Goal: Task Accomplishment & Management: Use online tool/utility

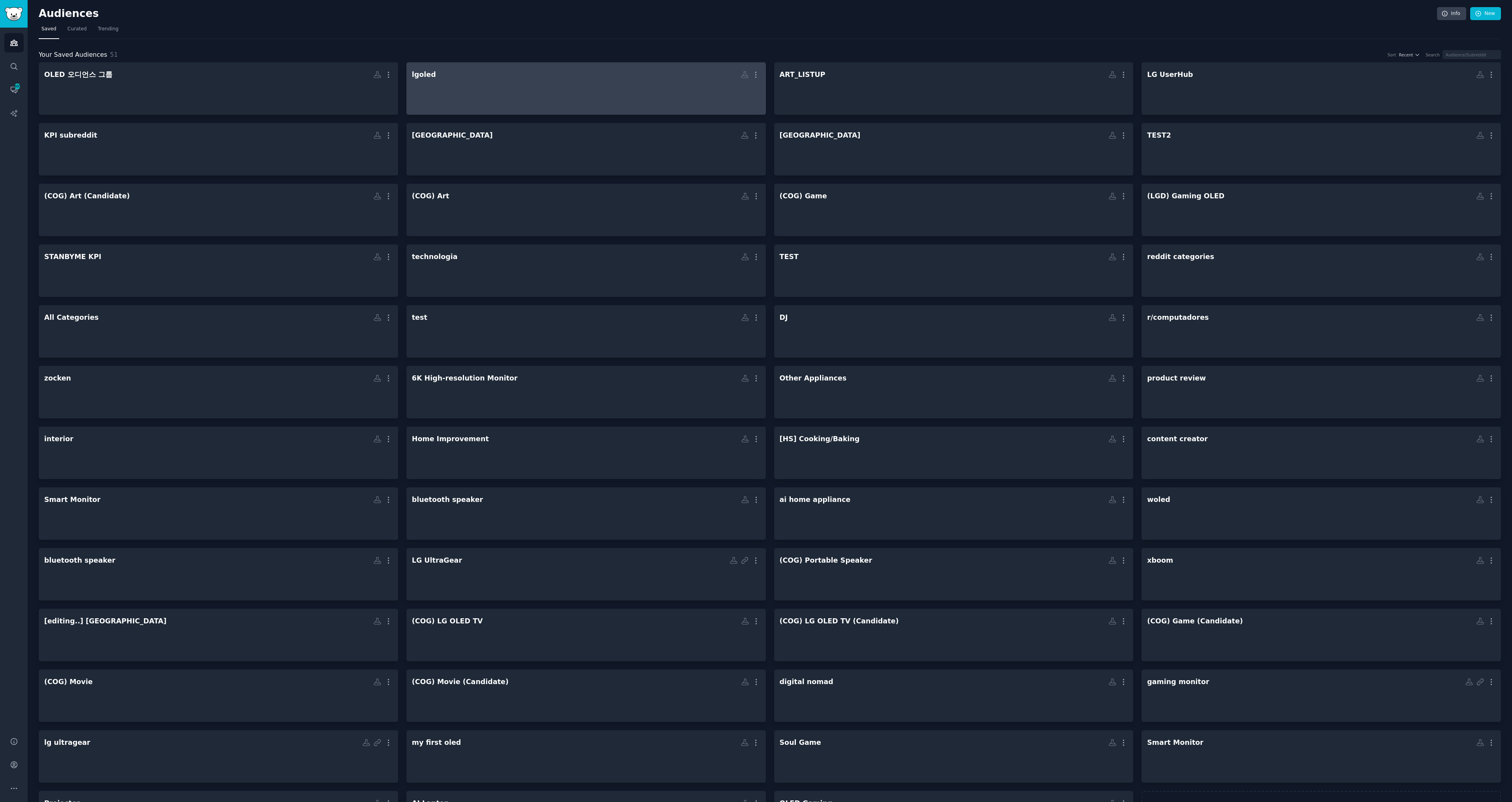
click at [455, 88] on div at bounding box center [586, 95] width 349 height 28
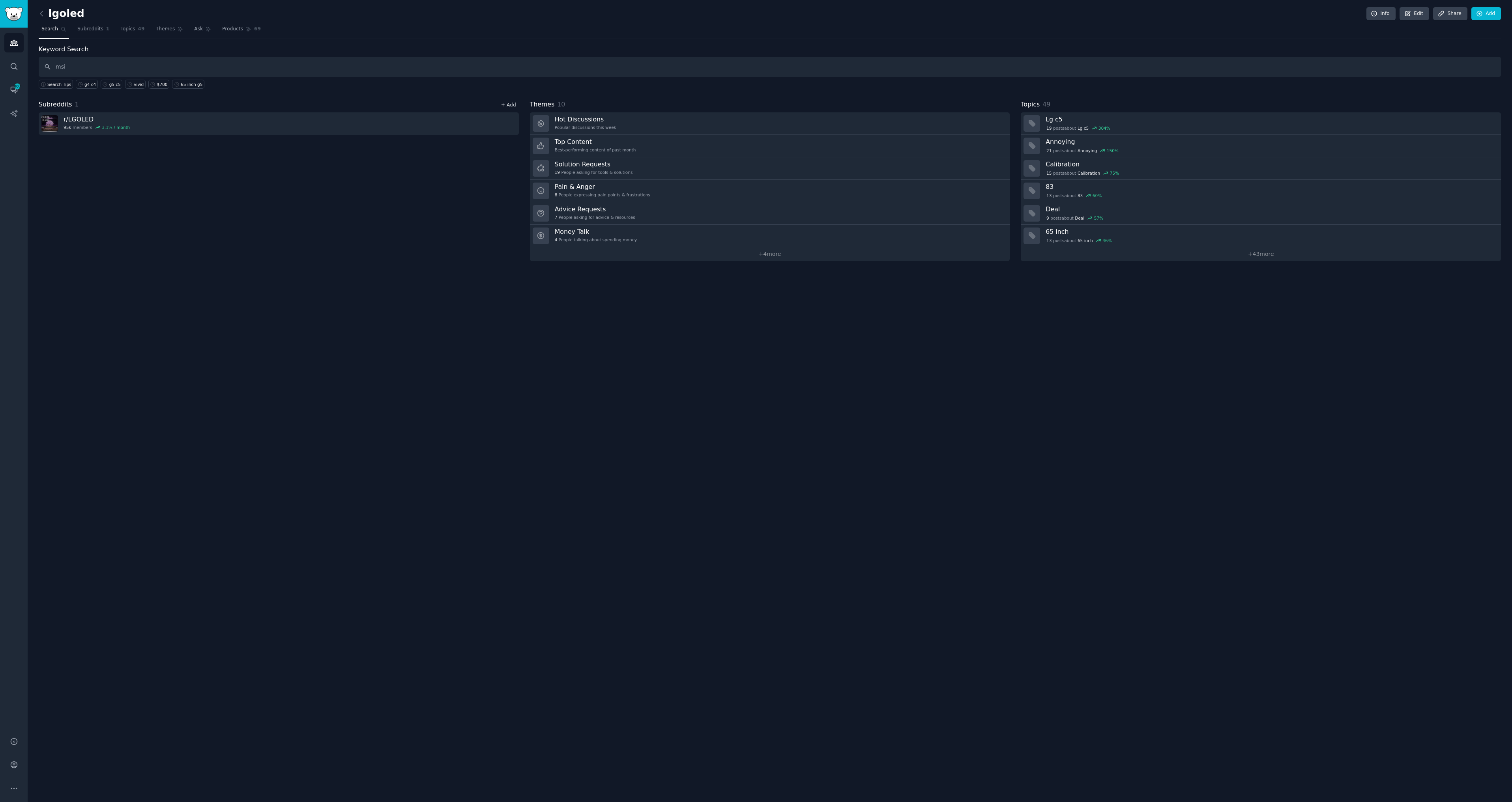
type input "msi"
click at [514, 103] on link "+ Add" at bounding box center [509, 104] width 15 height 5
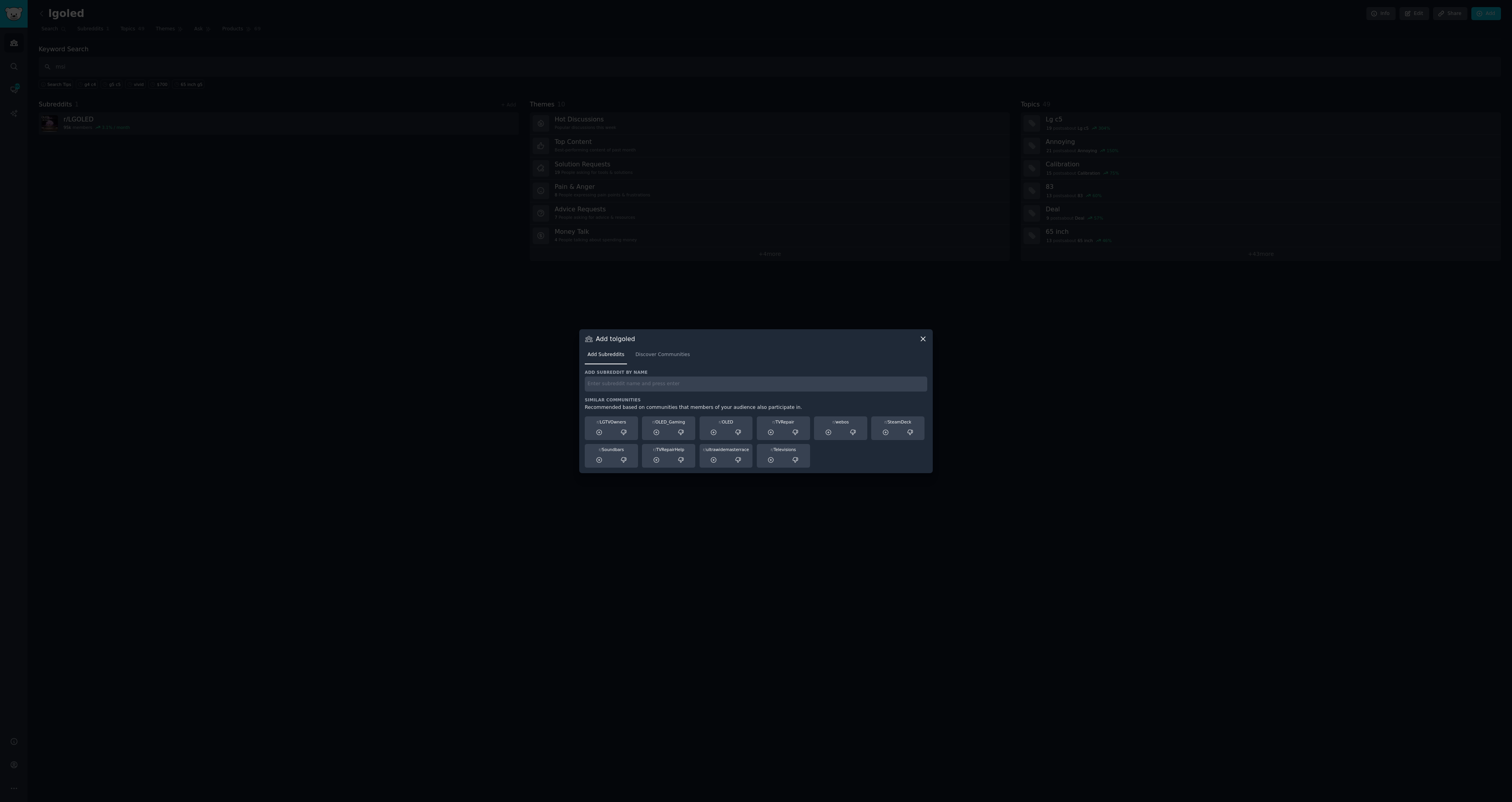
click at [659, 381] on input "text" at bounding box center [755, 384] width 342 height 15
type input "msi"
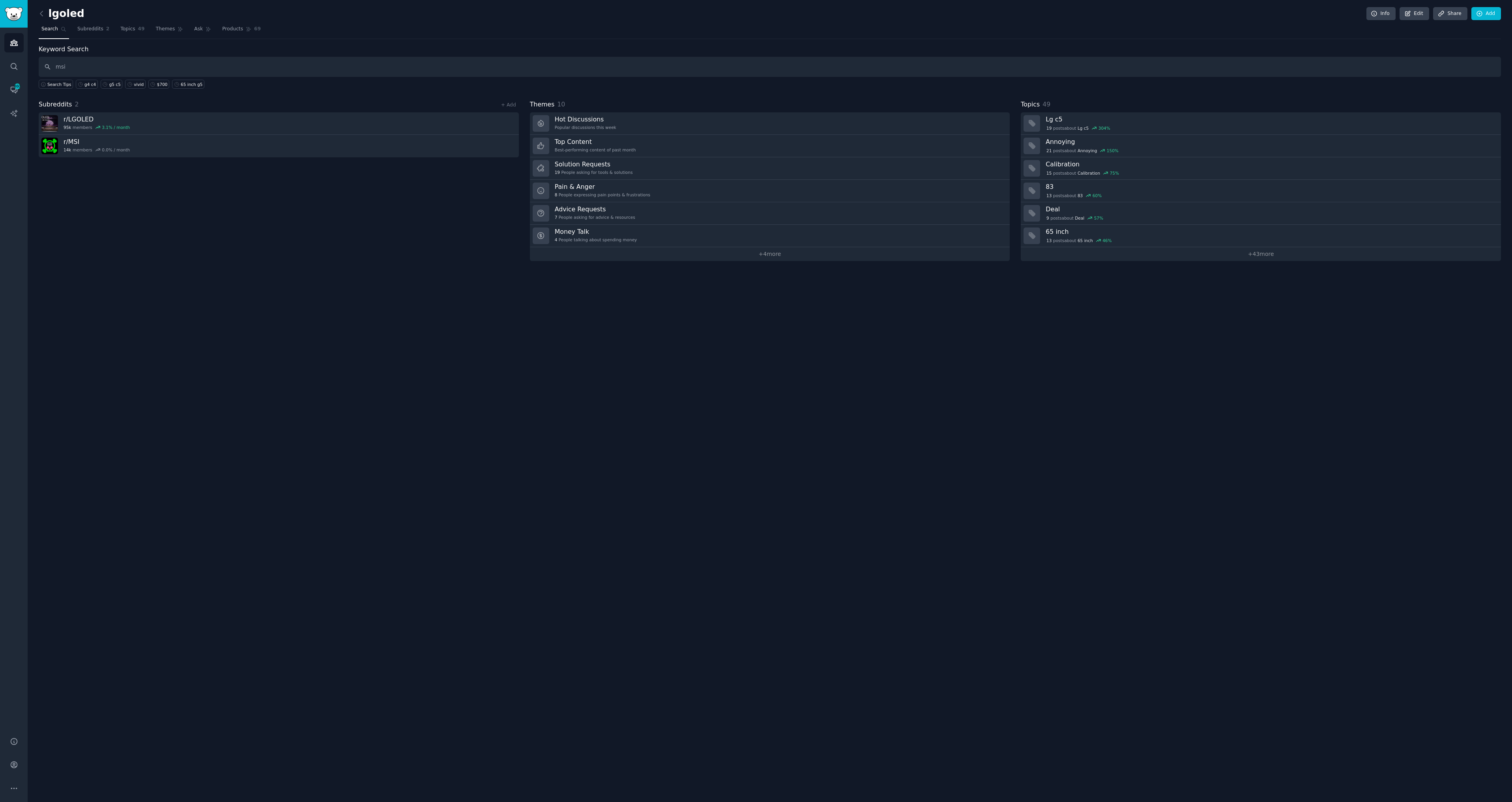
click at [69, 106] on h2 "Subreddits 2" at bounding box center [59, 104] width 41 height 10
click at [507, 103] on link "+ Add" at bounding box center [509, 104] width 15 height 5
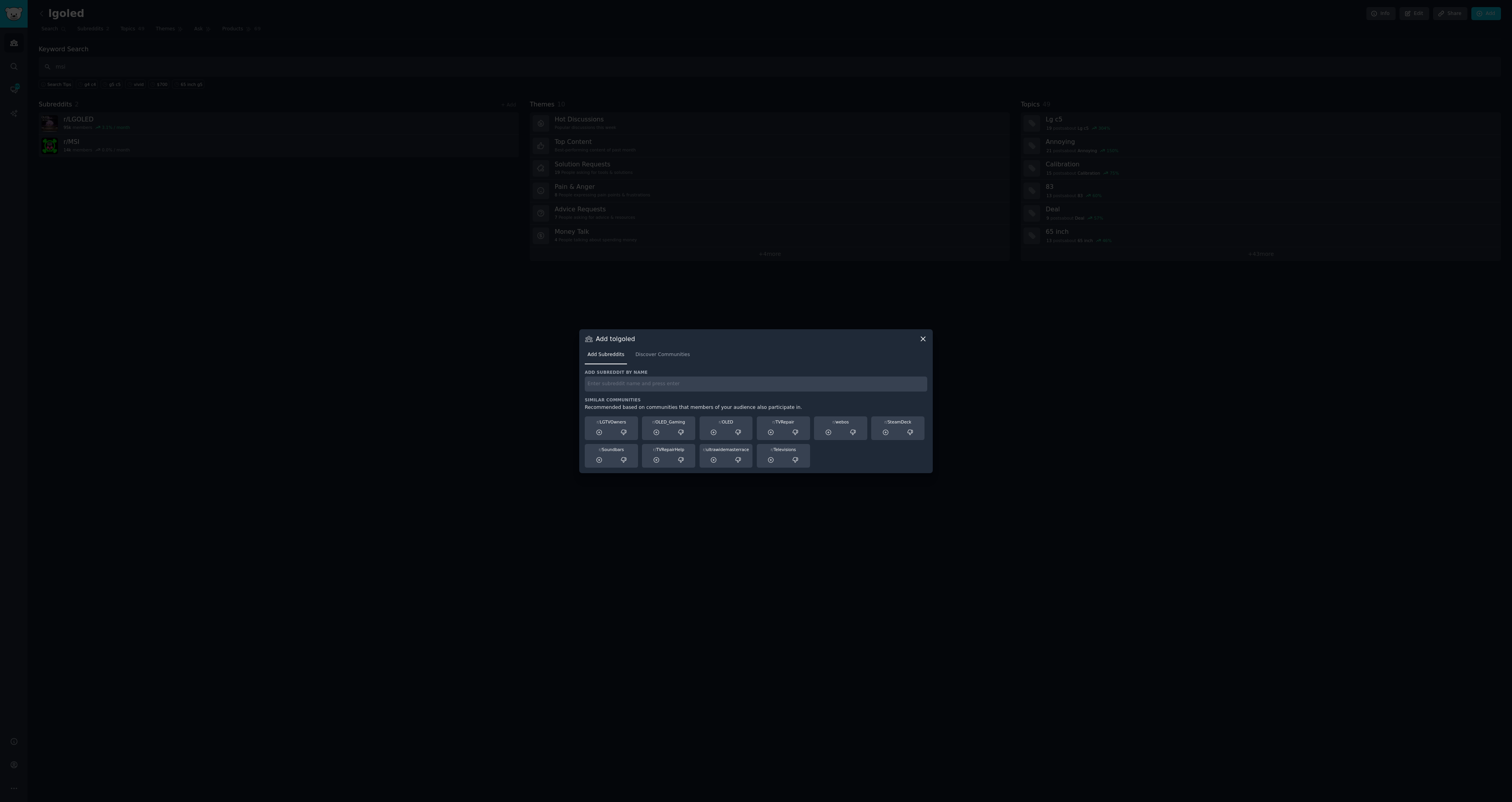
click at [643, 382] on input "text" at bounding box center [755, 384] width 342 height 15
click at [599, 384] on input "msi gaming" at bounding box center [755, 384] width 342 height 15
type input "msi_gaming"
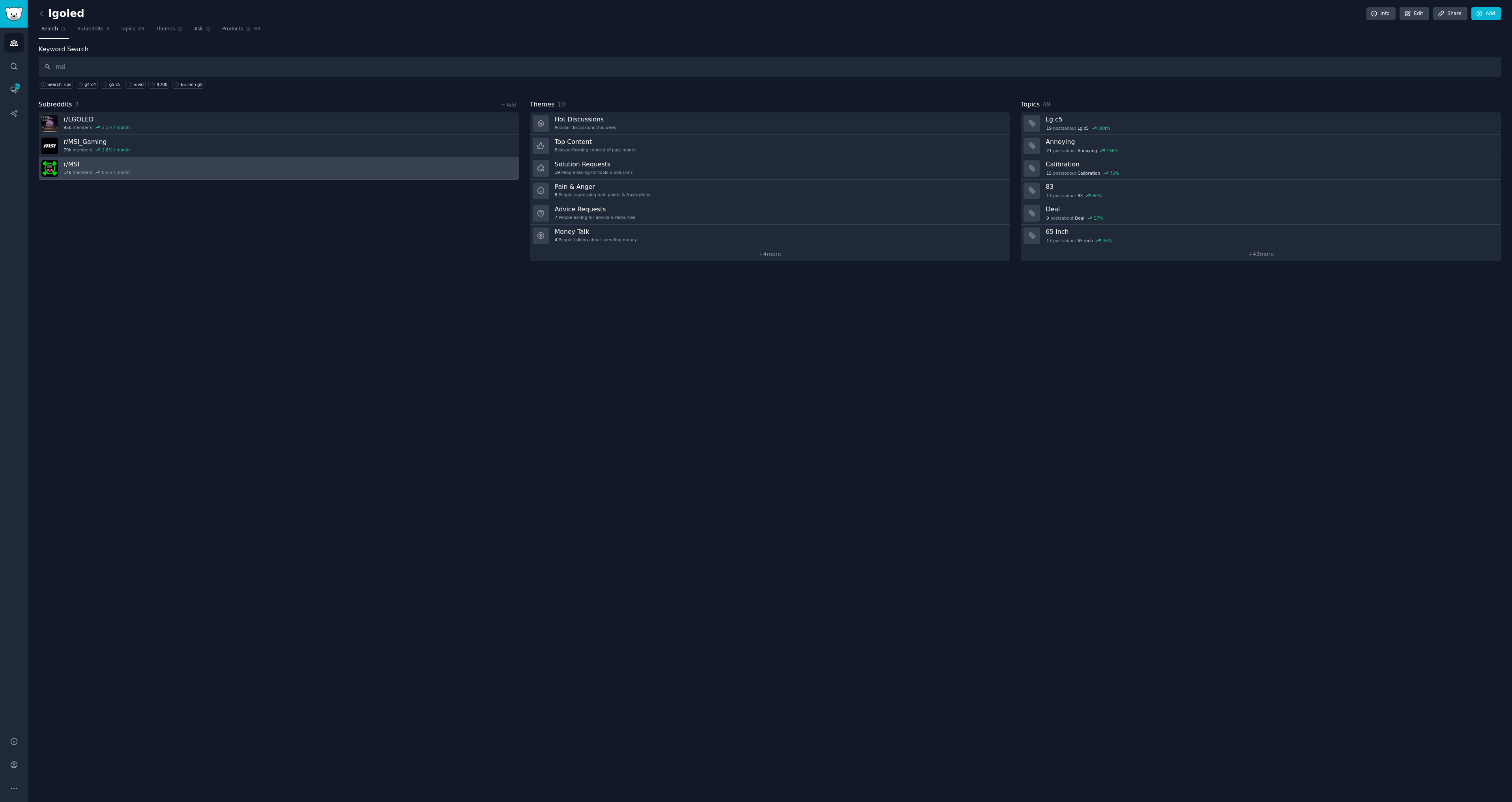
click at [282, 165] on link "r/ MSI 14k members 0.0 % / month" at bounding box center [279, 168] width 480 height 22
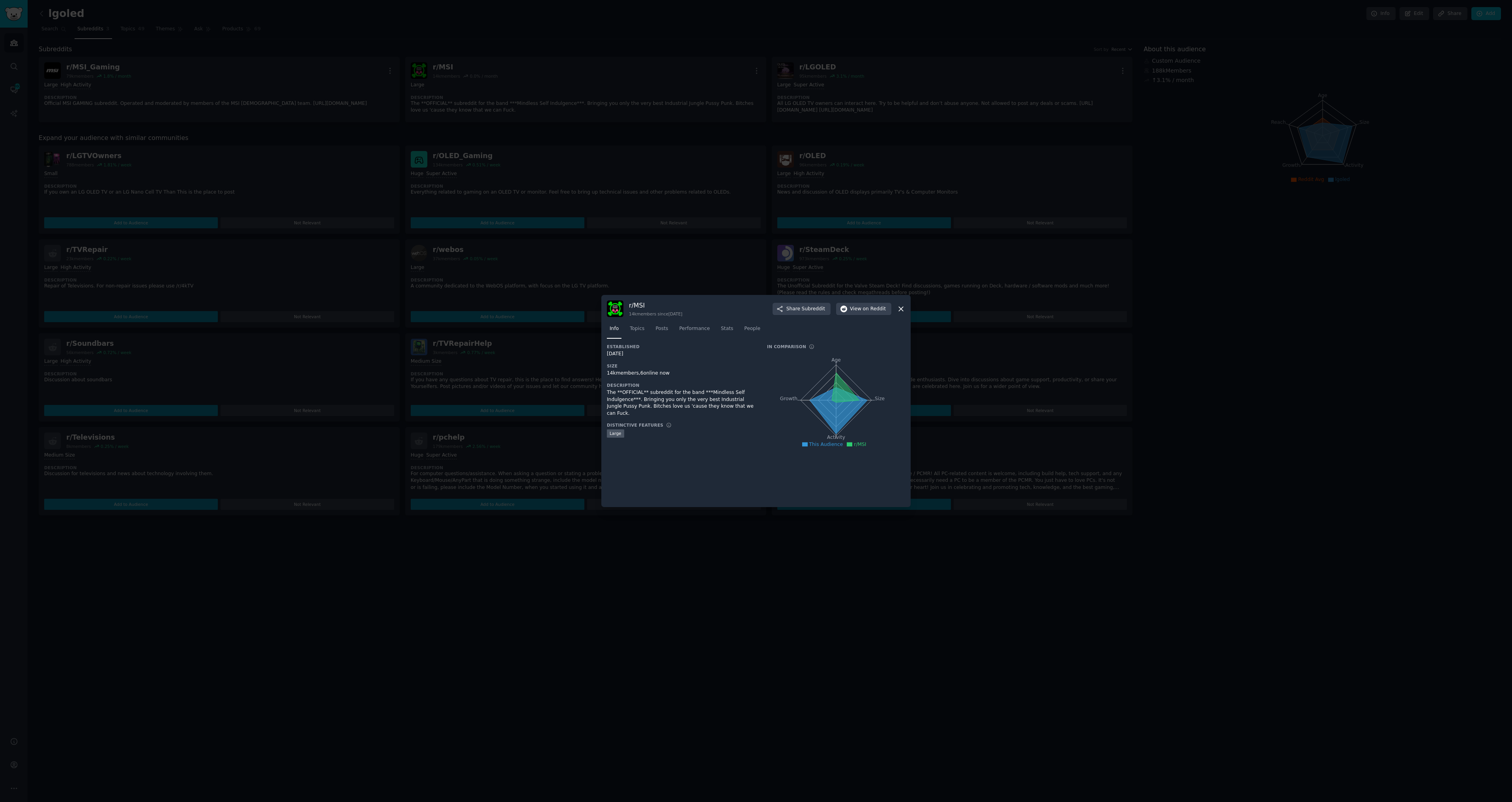
click at [902, 309] on icon at bounding box center [901, 309] width 8 height 8
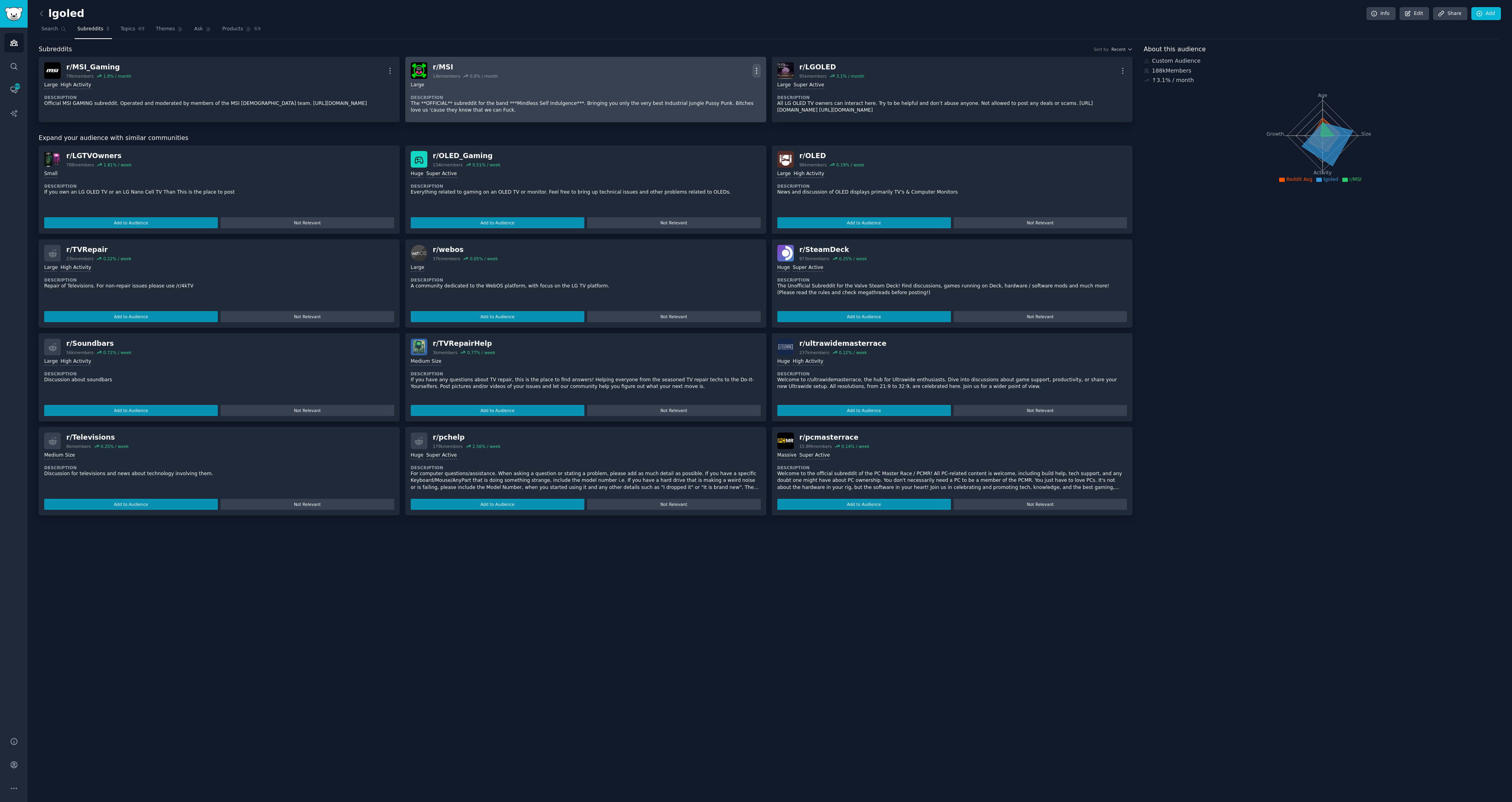
click at [758, 69] on icon "button" at bounding box center [757, 71] width 8 height 8
click at [723, 102] on p "Delete" at bounding box center [725, 101] width 18 height 8
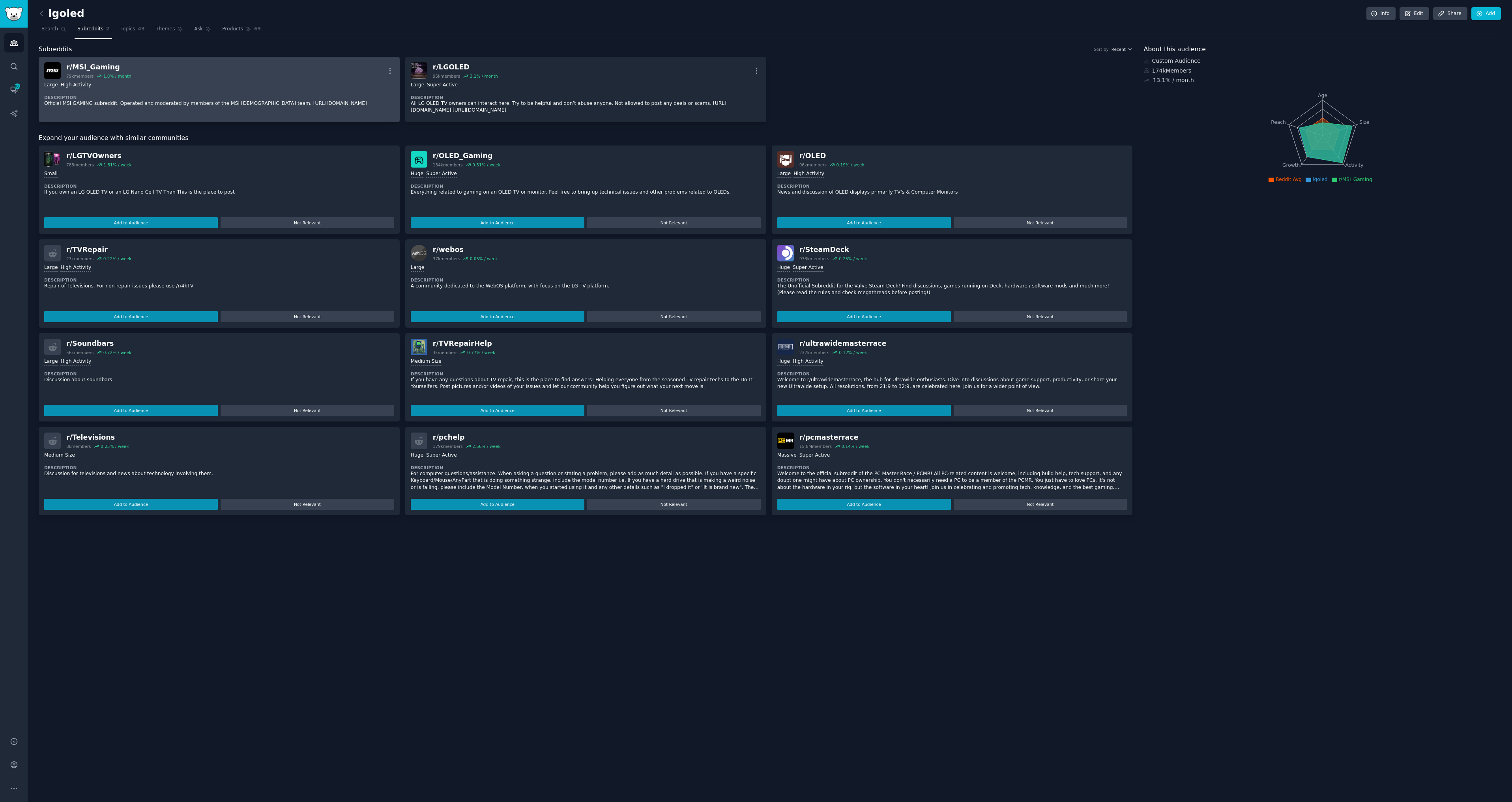
click at [238, 80] on div "Large High Activity Description Official MSI GAMING subreddit. Operated and mod…" at bounding box center [219, 94] width 350 height 31
